Goal: Task Accomplishment & Management: Manage account settings

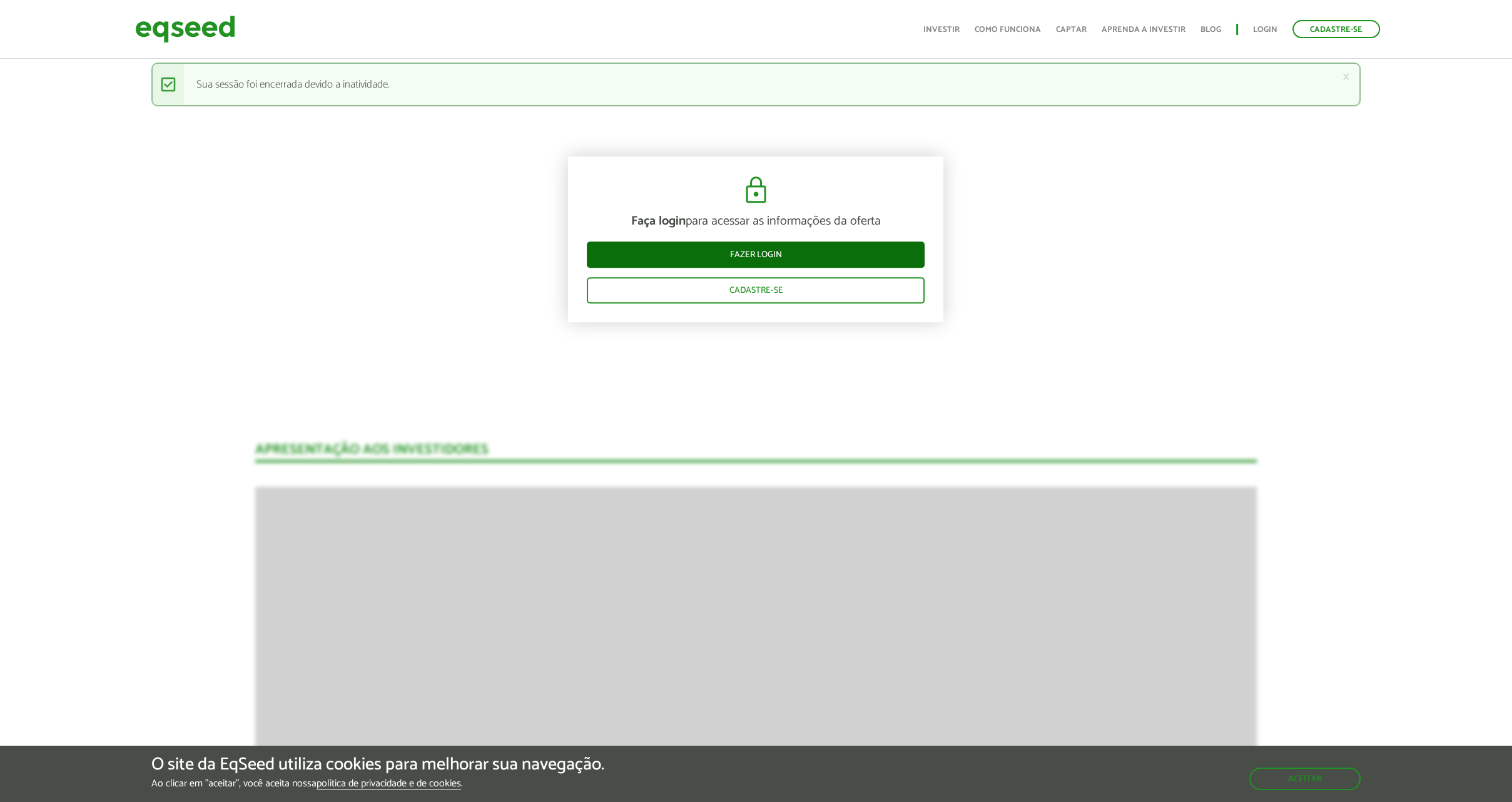
scroll to position [1489, 0]
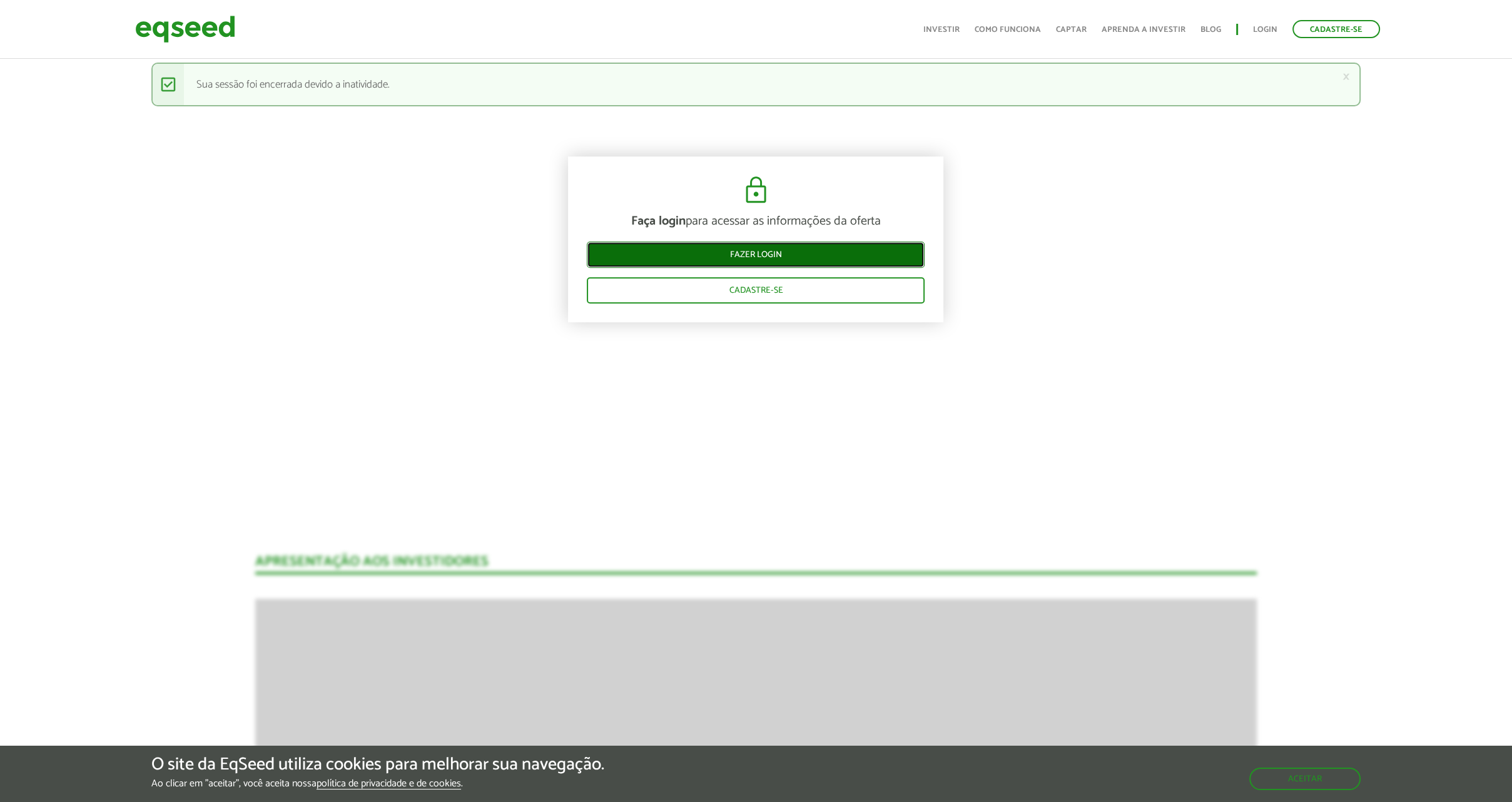
click at [791, 256] on link "Fazer login" at bounding box center [756, 254] width 338 height 26
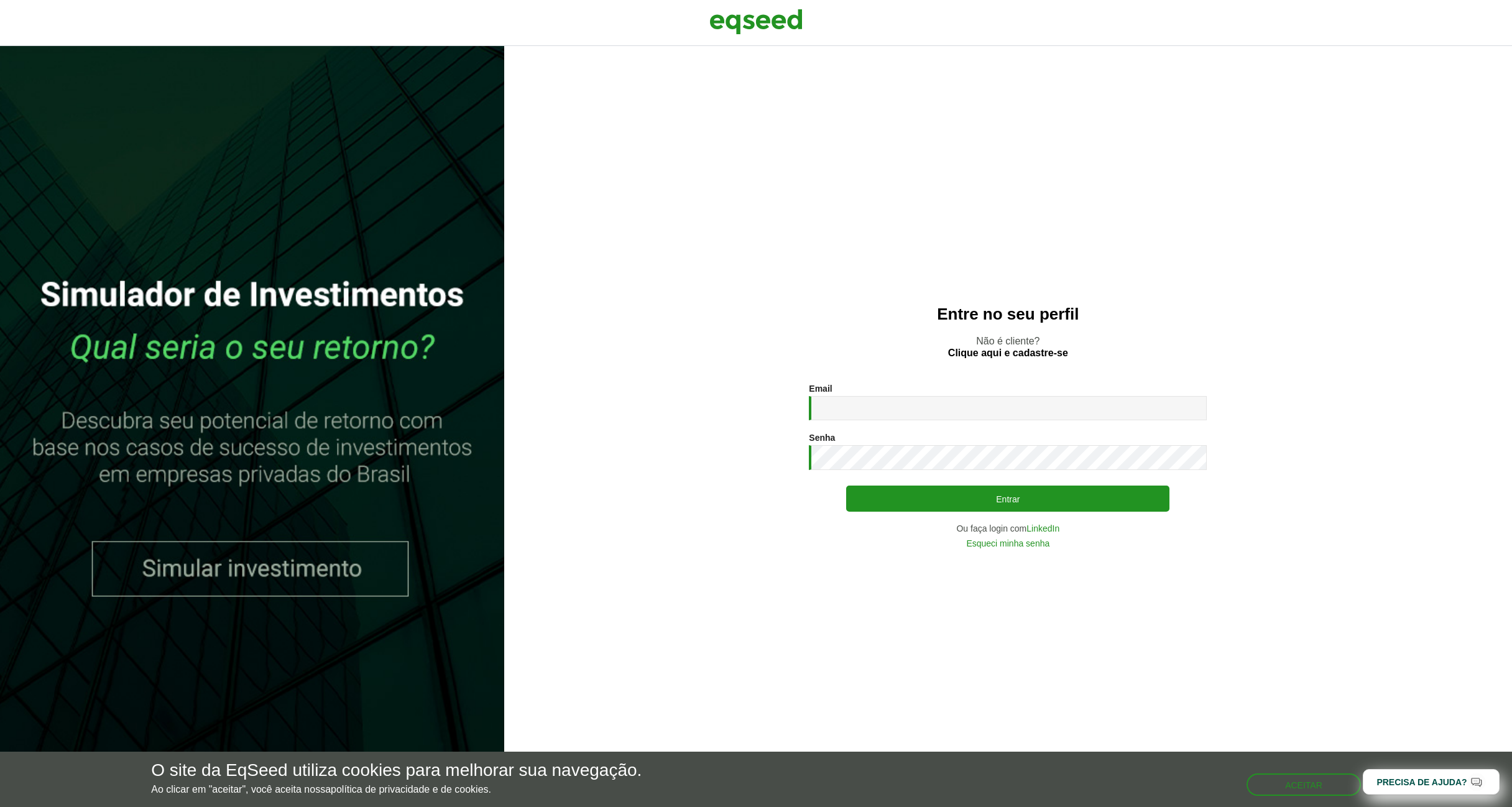
type input "**********"
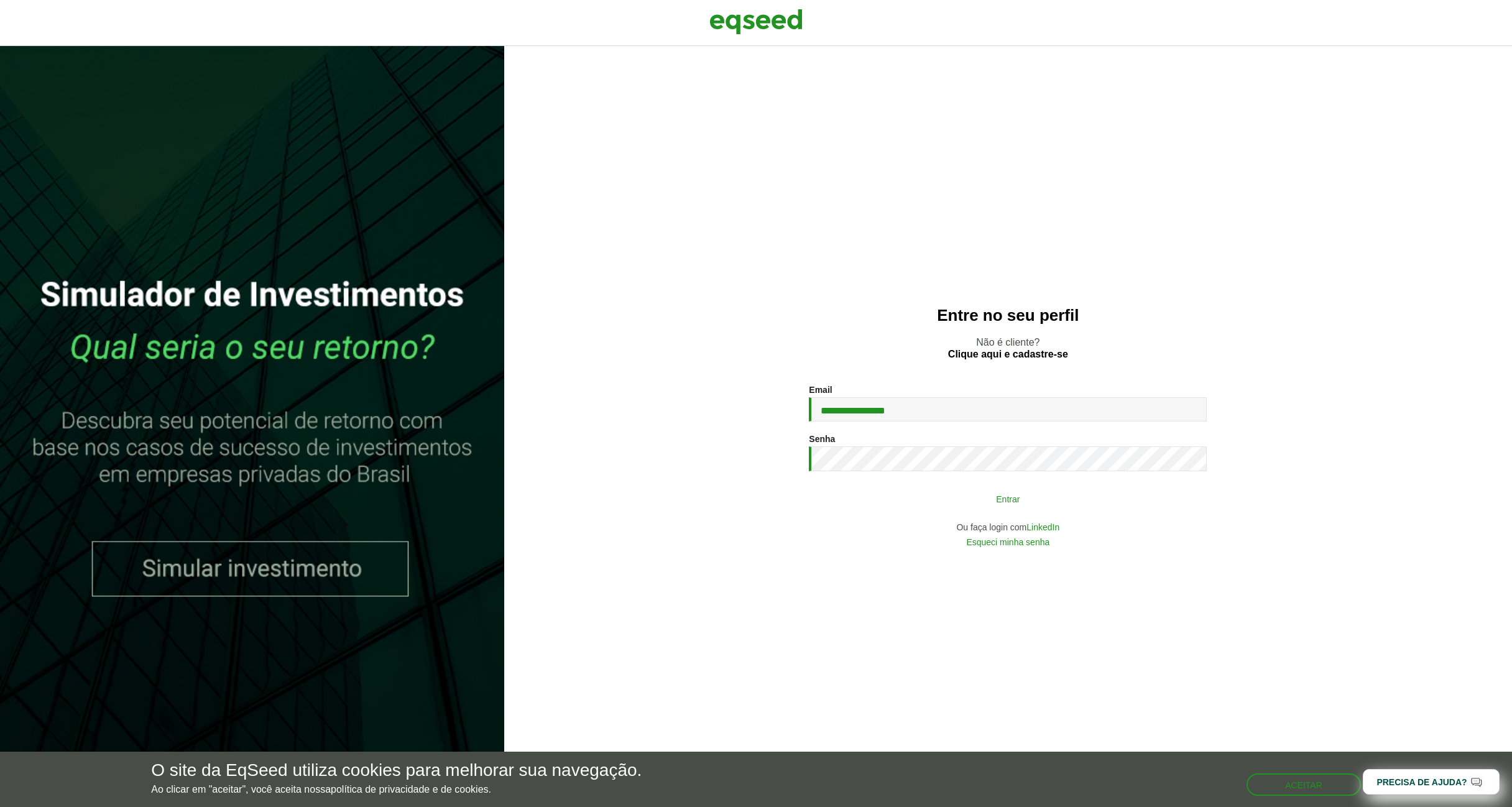
click at [1106, 493] on button "Entrar" at bounding box center [1008, 499] width 323 height 24
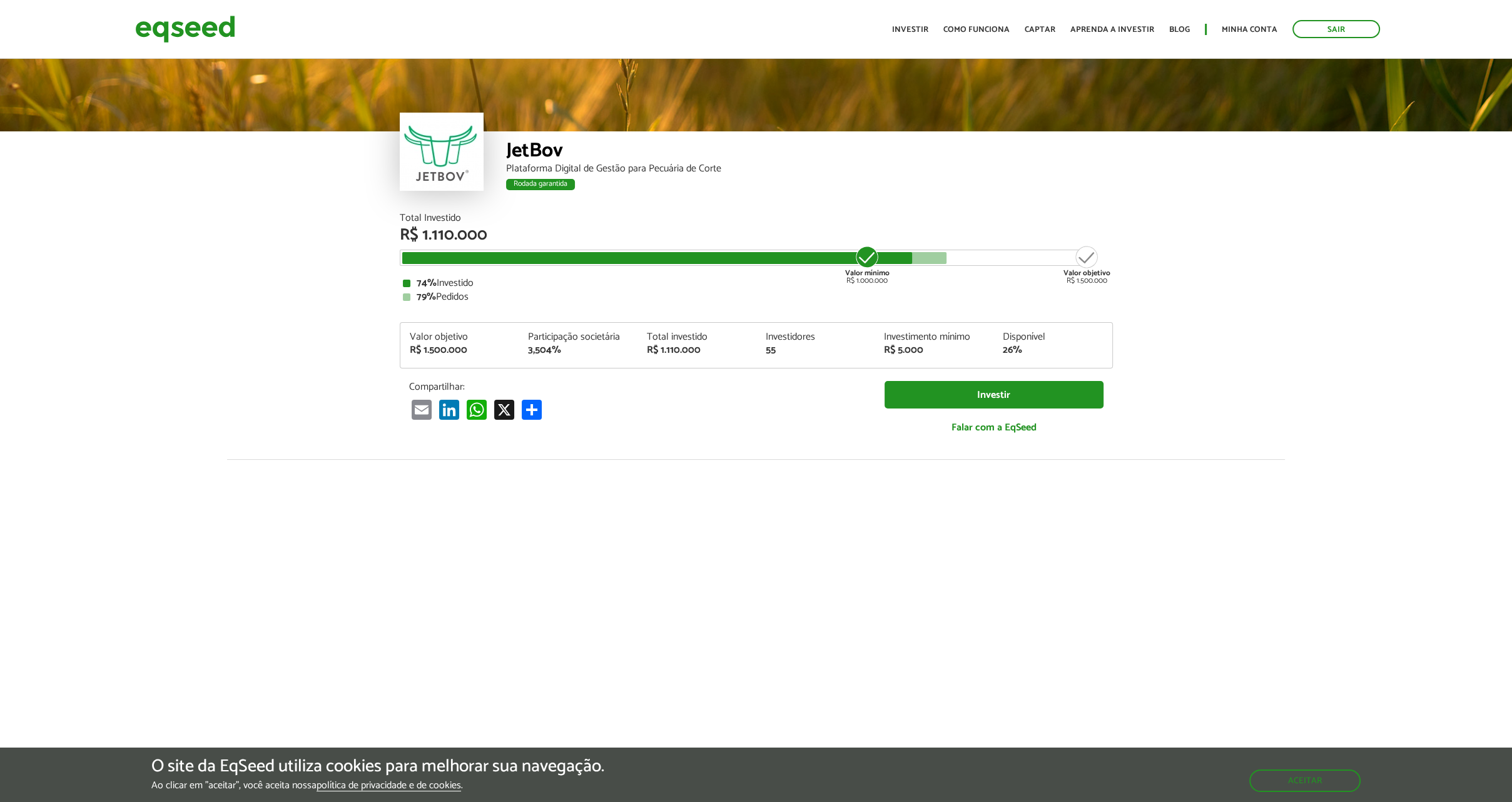
scroll to position [1411, 0]
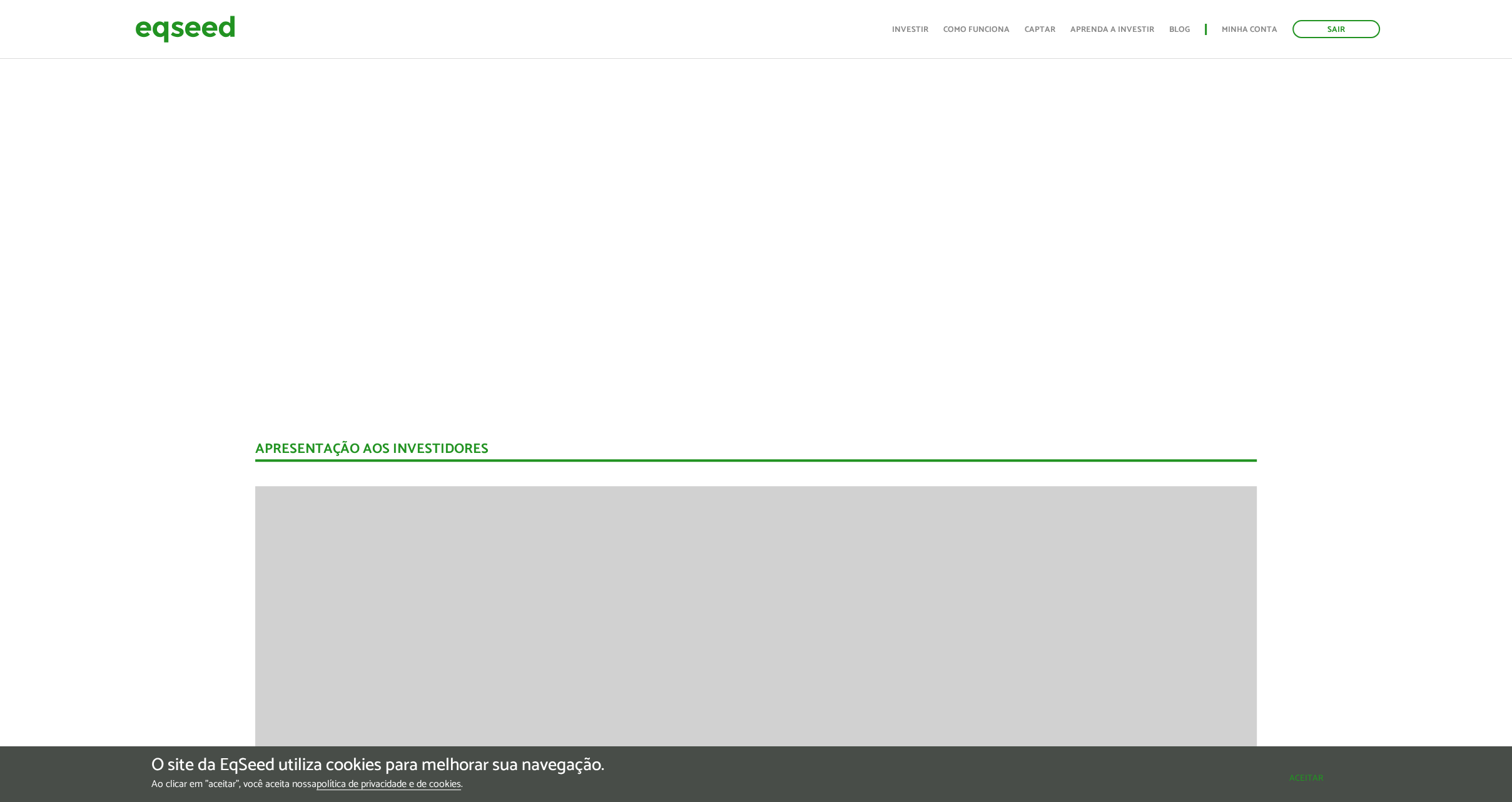
click at [1314, 783] on button "Aceitar" at bounding box center [1306, 777] width 109 height 20
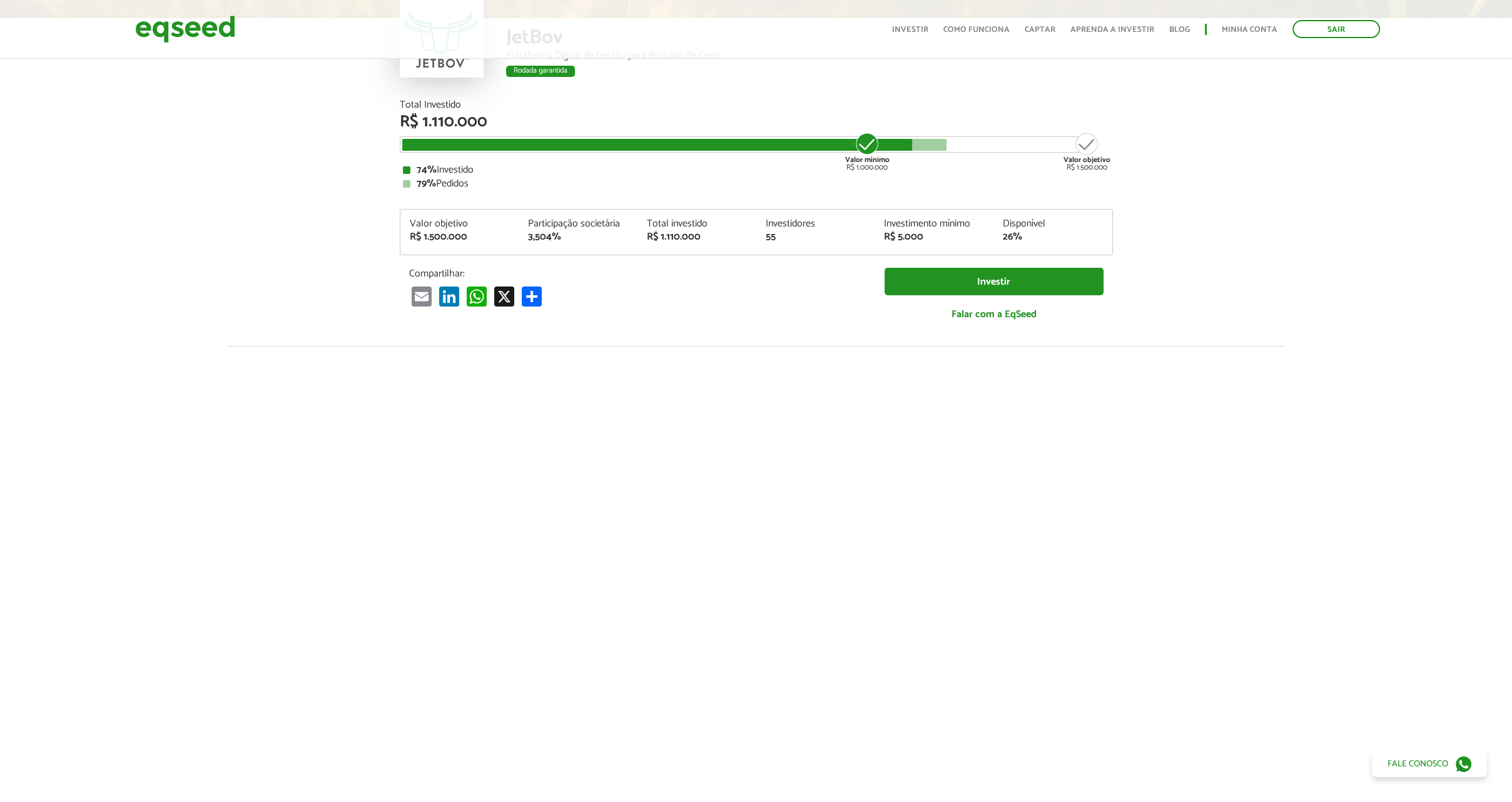
scroll to position [0, 0]
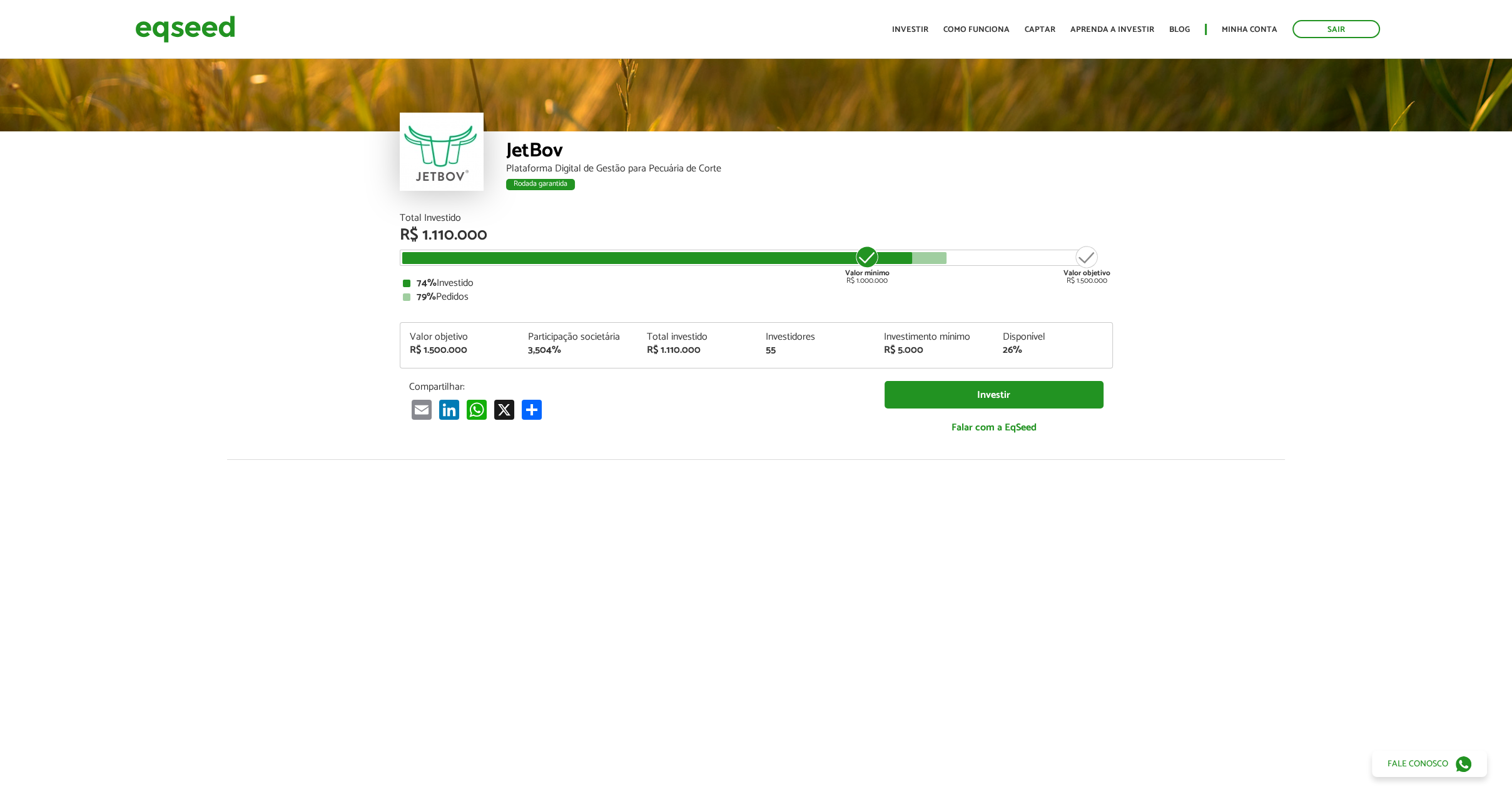
click at [1200, 189] on div "JetBov Plataforma Digital de Gestão para Pecuária de Corte Rodada garantida Rod…" at bounding box center [756, 135] width 1512 height 157
